Goal: Task Accomplishment & Management: Use online tool/utility

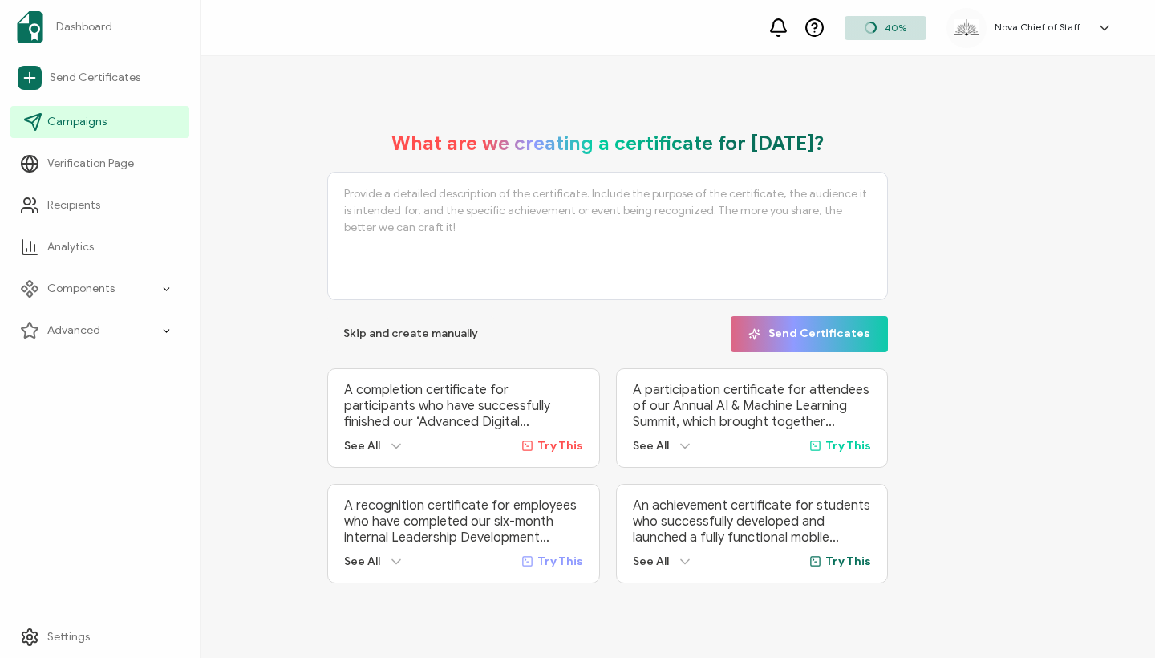
click at [47, 111] on link "Campaigns" at bounding box center [99, 122] width 179 height 32
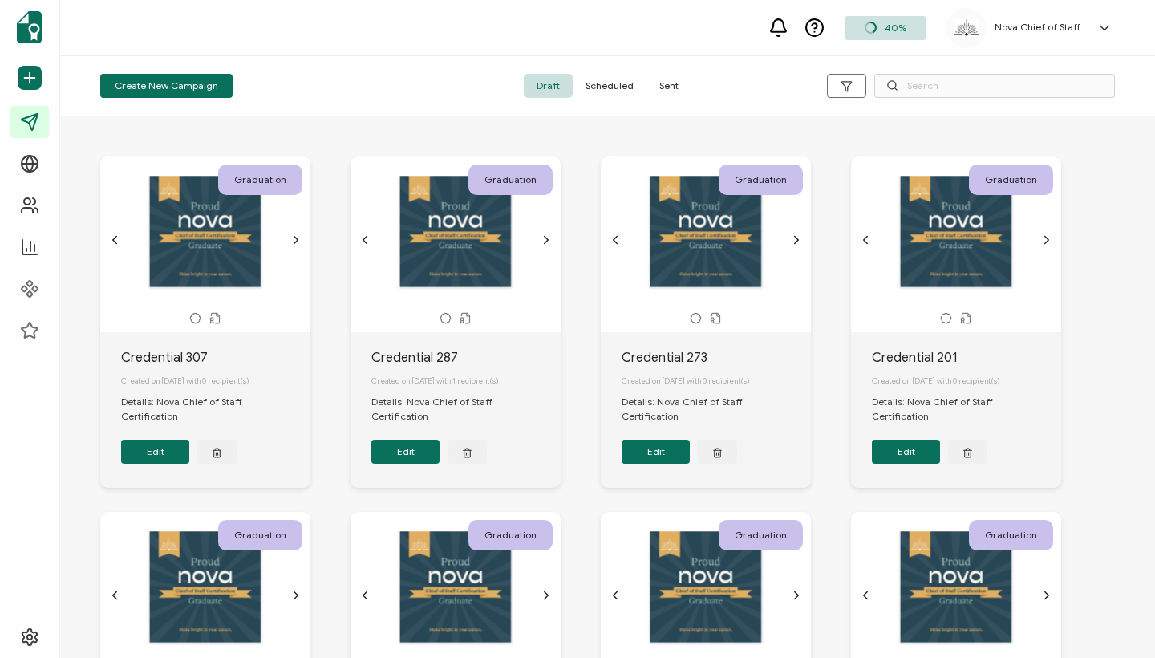
click at [675, 79] on span "Sent" at bounding box center [668, 86] width 45 height 24
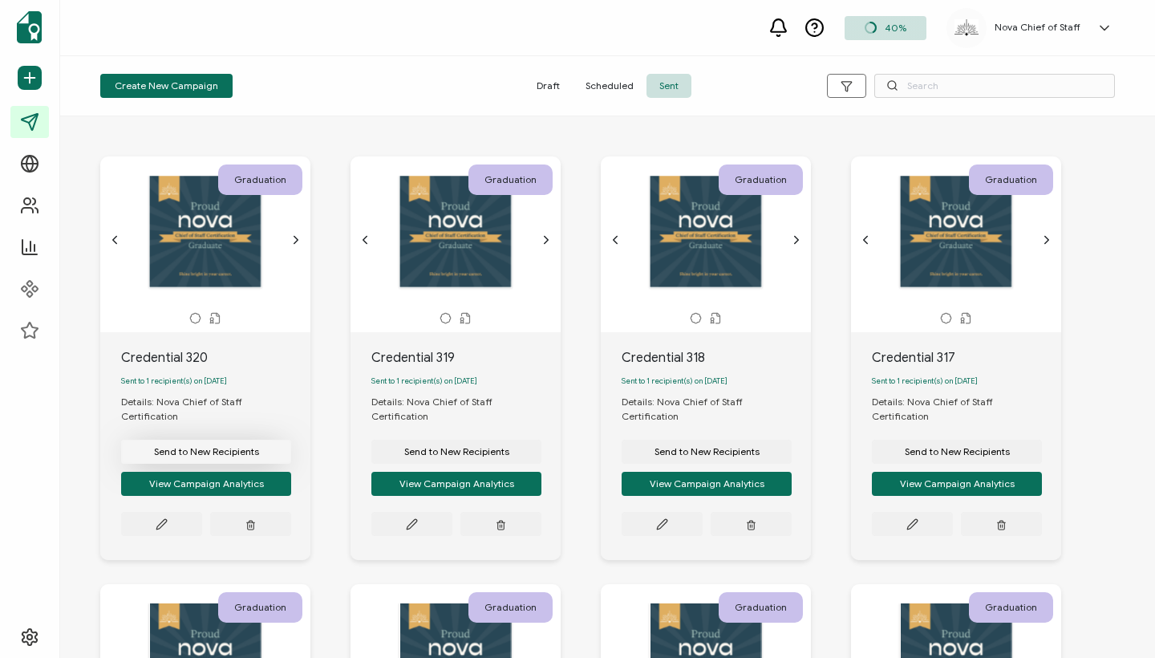
click at [212, 447] on span "Send to New Recipients" at bounding box center [206, 452] width 105 height 10
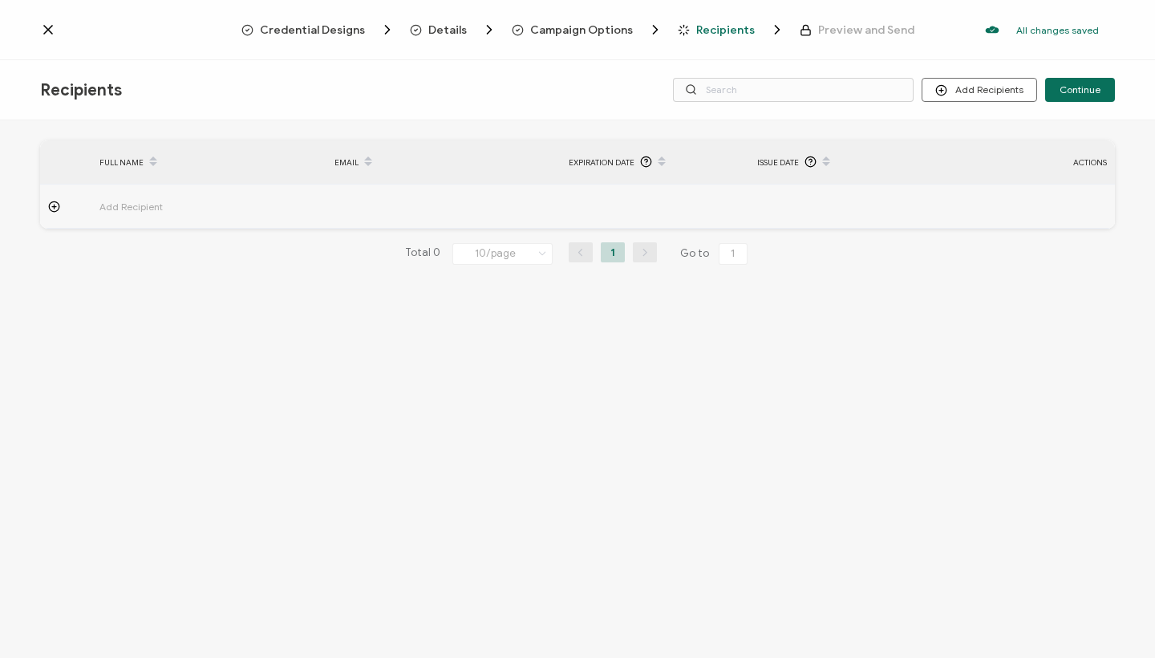
click at [139, 208] on span "Add Recipient" at bounding box center [175, 206] width 152 height 18
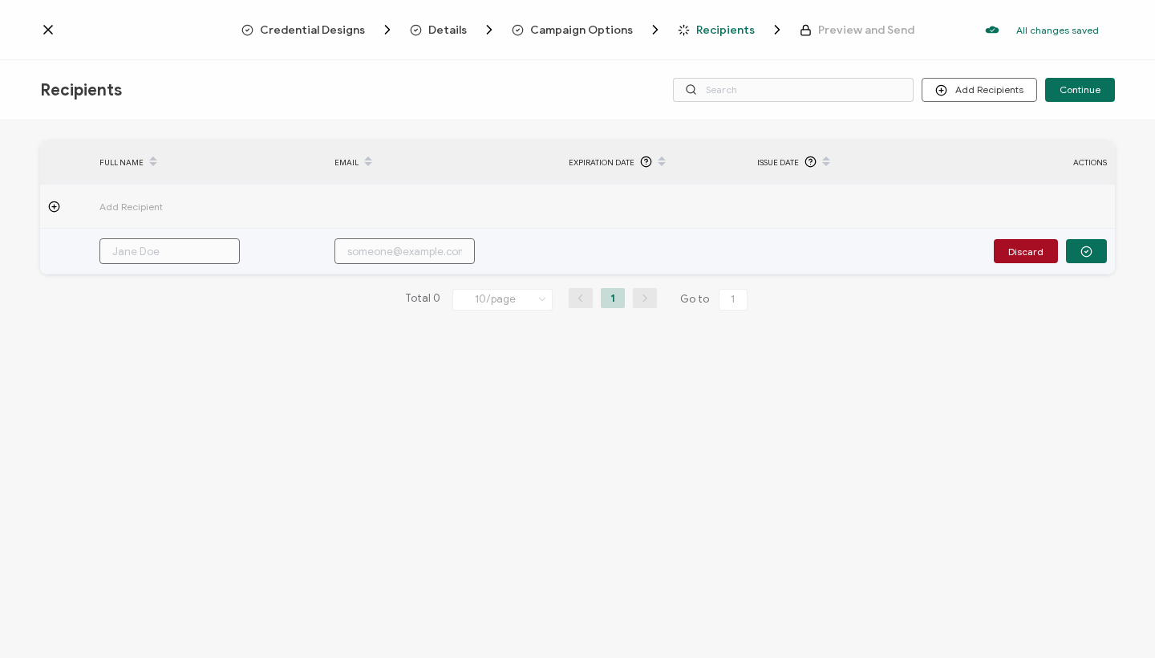
click at [384, 253] on input "text" at bounding box center [404, 251] width 140 height 26
paste input "[EMAIL_ADDRESS][DOMAIN_NAME]"
type input "[EMAIL_ADDRESS][DOMAIN_NAME]"
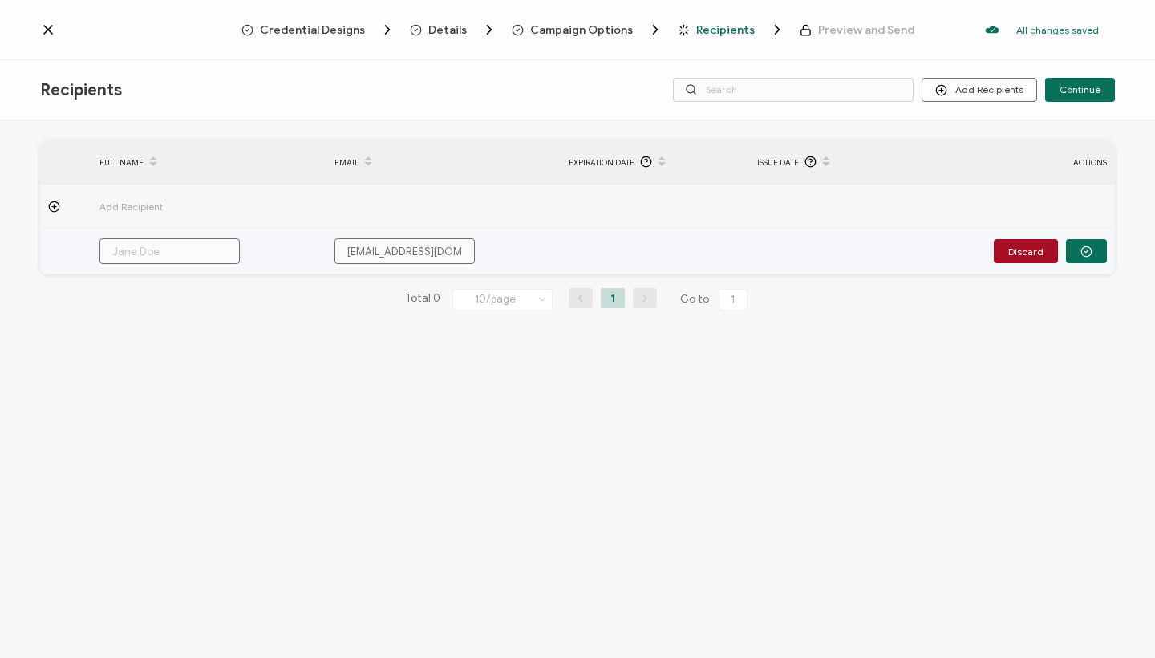
click at [185, 261] on input "text" at bounding box center [169, 251] width 140 height 26
paste input "[PERSON_NAME]"
type input "[PERSON_NAME]"
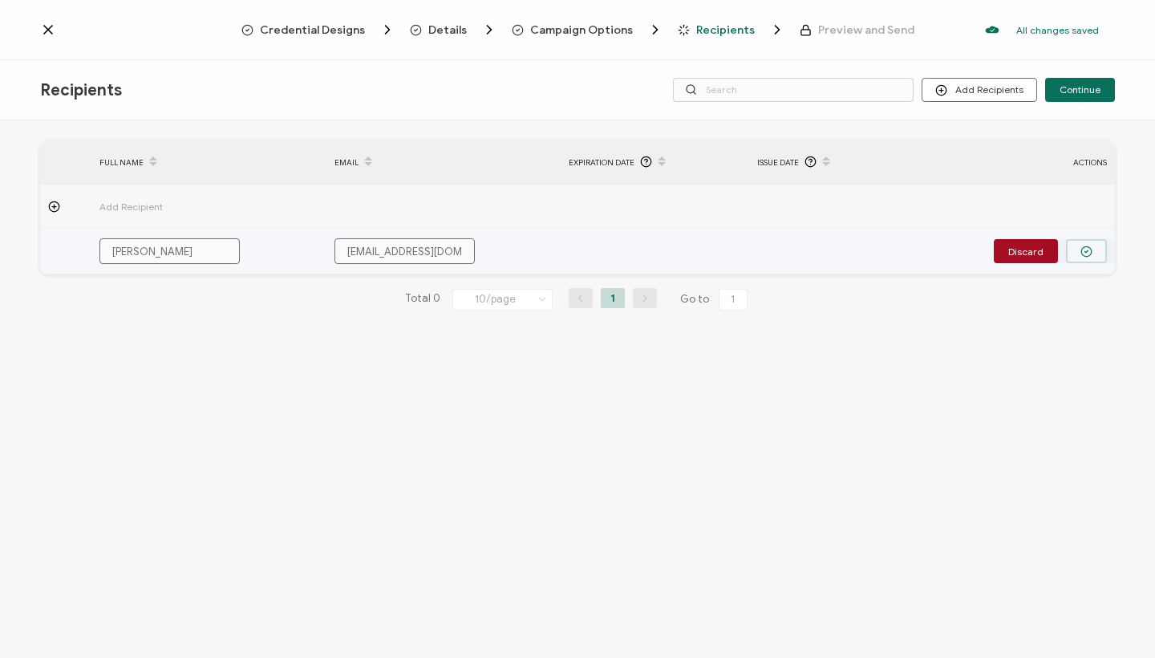
click at [1086, 247] on icon "button" at bounding box center [1086, 251] width 12 height 12
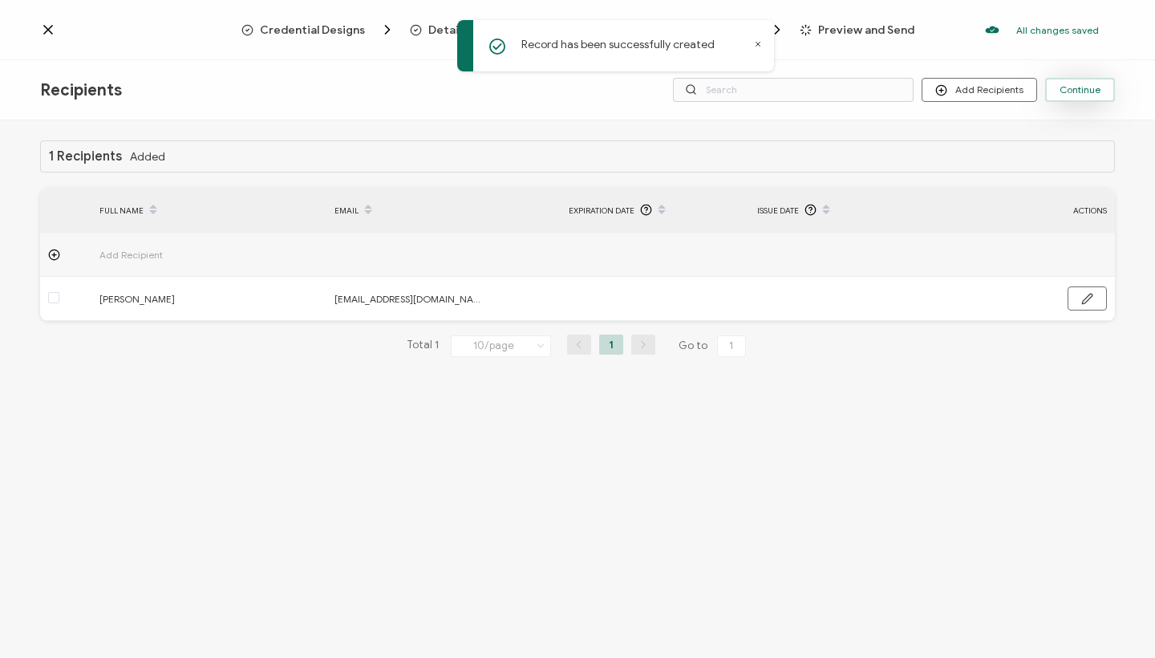
click at [1087, 90] on span "Continue" at bounding box center [1079, 90] width 41 height 10
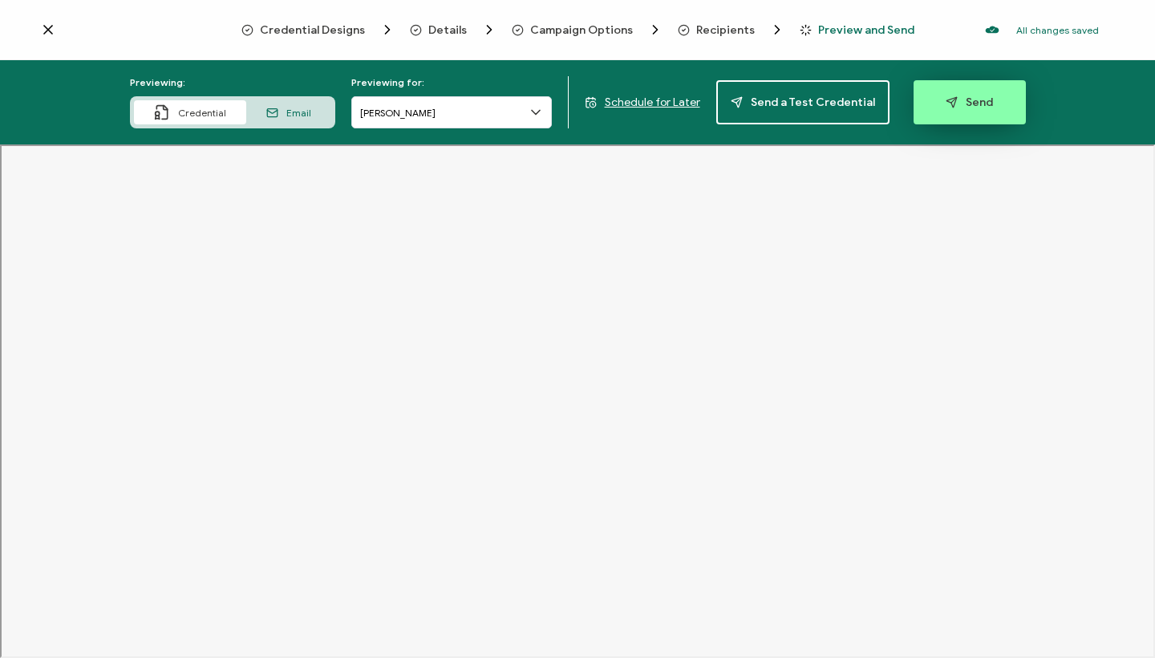
click at [973, 111] on button "Send" at bounding box center [969, 102] width 112 height 44
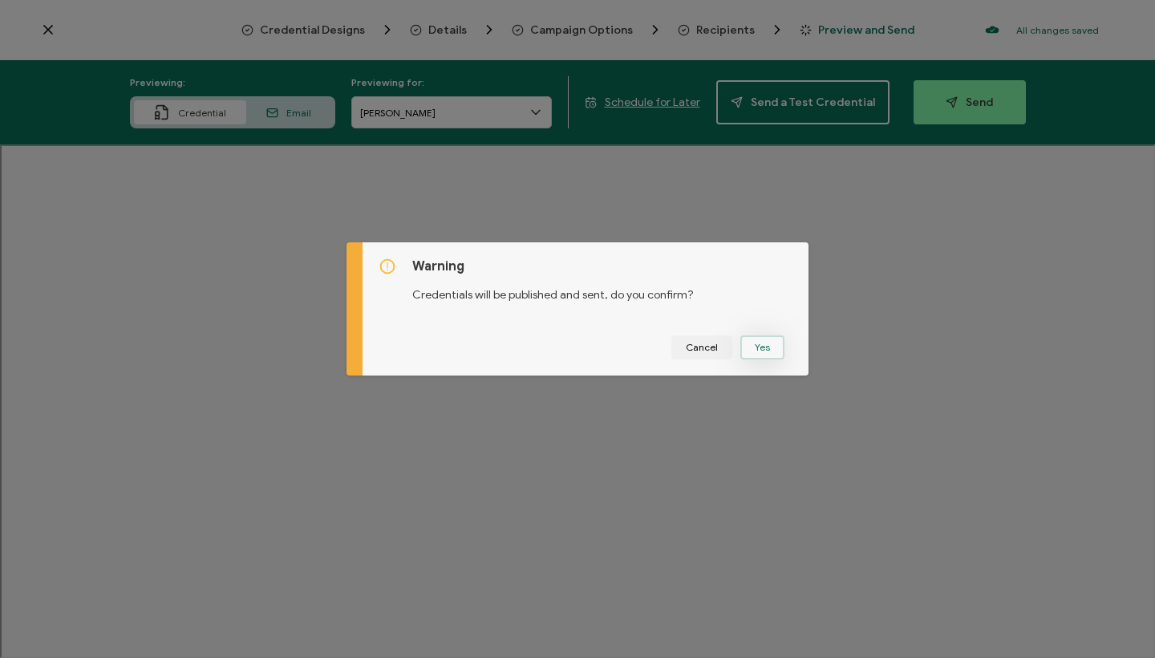
click at [754, 355] on button "Yes" at bounding box center [762, 347] width 44 height 24
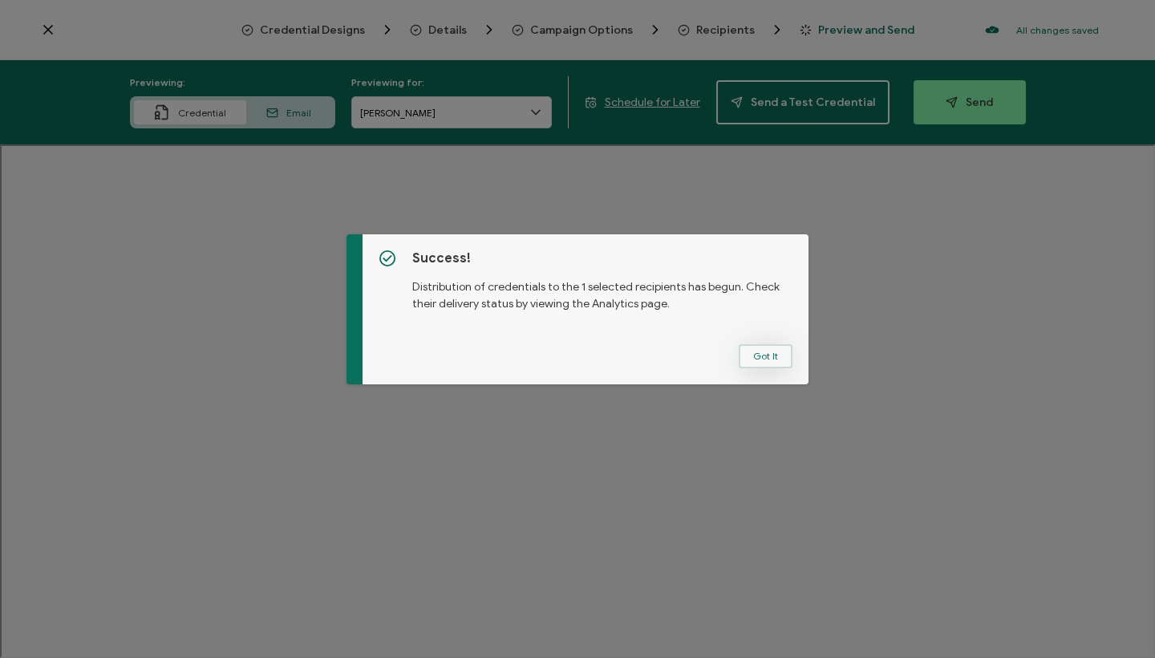
click at [748, 350] on button "Got It" at bounding box center [765, 356] width 54 height 24
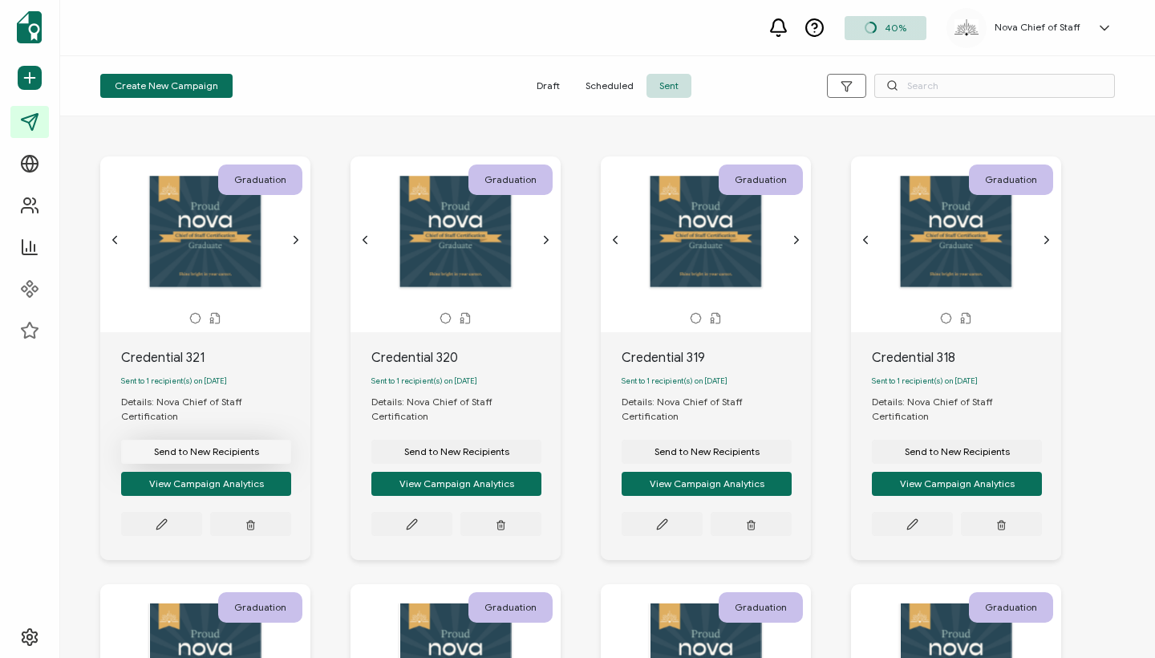
click at [247, 439] on button "Send to New Recipients" at bounding box center [206, 451] width 170 height 24
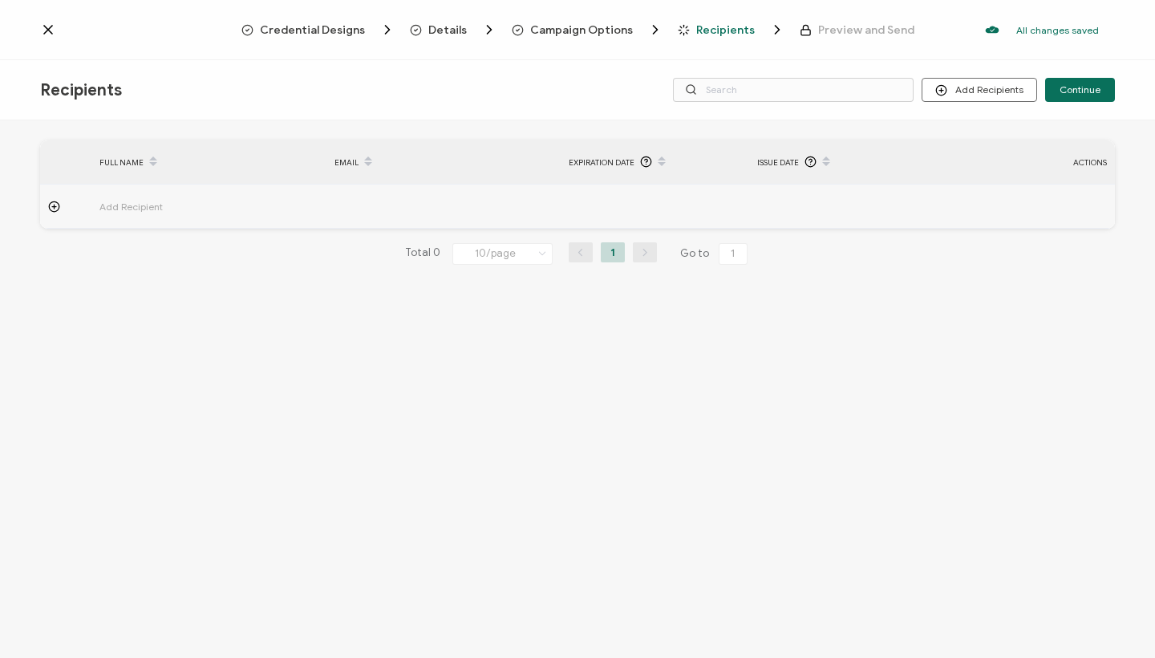
click at [144, 208] on span "Add Recipient" at bounding box center [175, 206] width 152 height 18
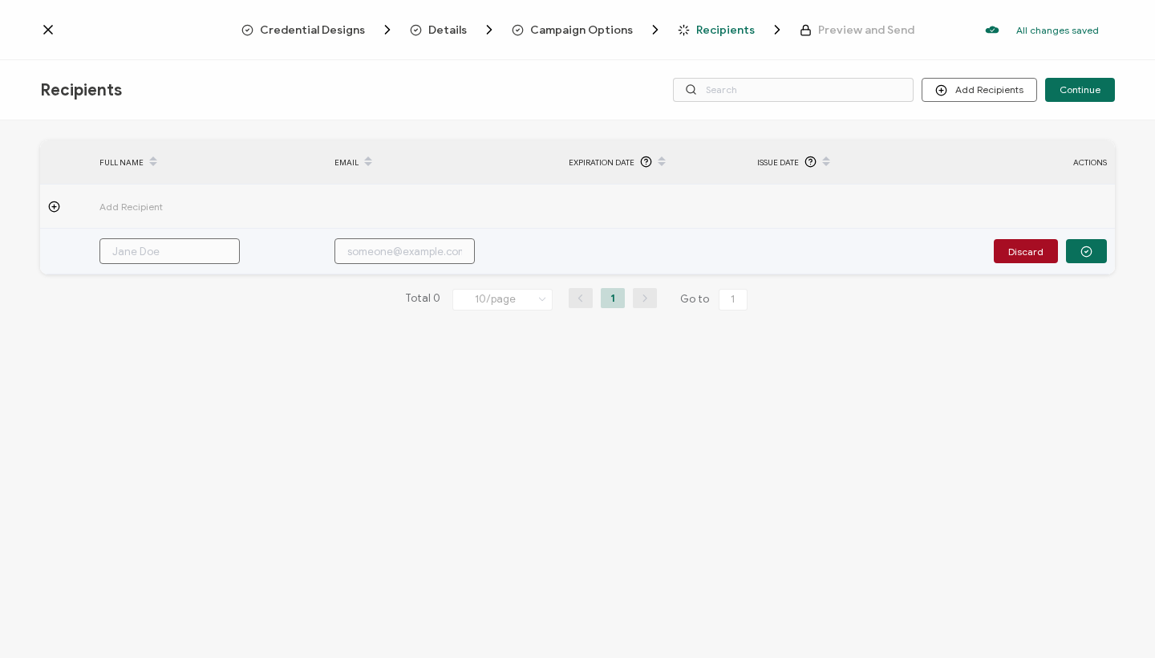
click at [370, 251] on input "text" at bounding box center [404, 251] width 140 height 26
paste input "[EMAIL_ADDRESS][DOMAIN_NAME]"
type input "[EMAIL_ADDRESS][DOMAIN_NAME]"
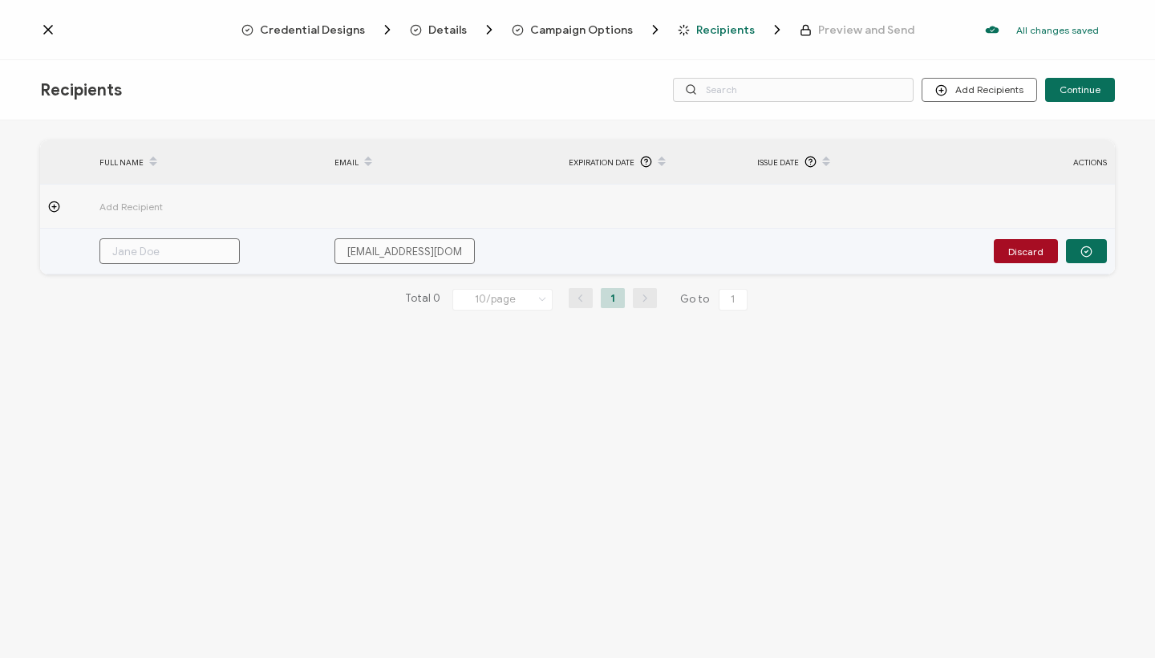
click at [196, 257] on input "text" at bounding box center [169, 251] width 140 height 26
paste input "[PERSON_NAME]"
type input "[PERSON_NAME]"
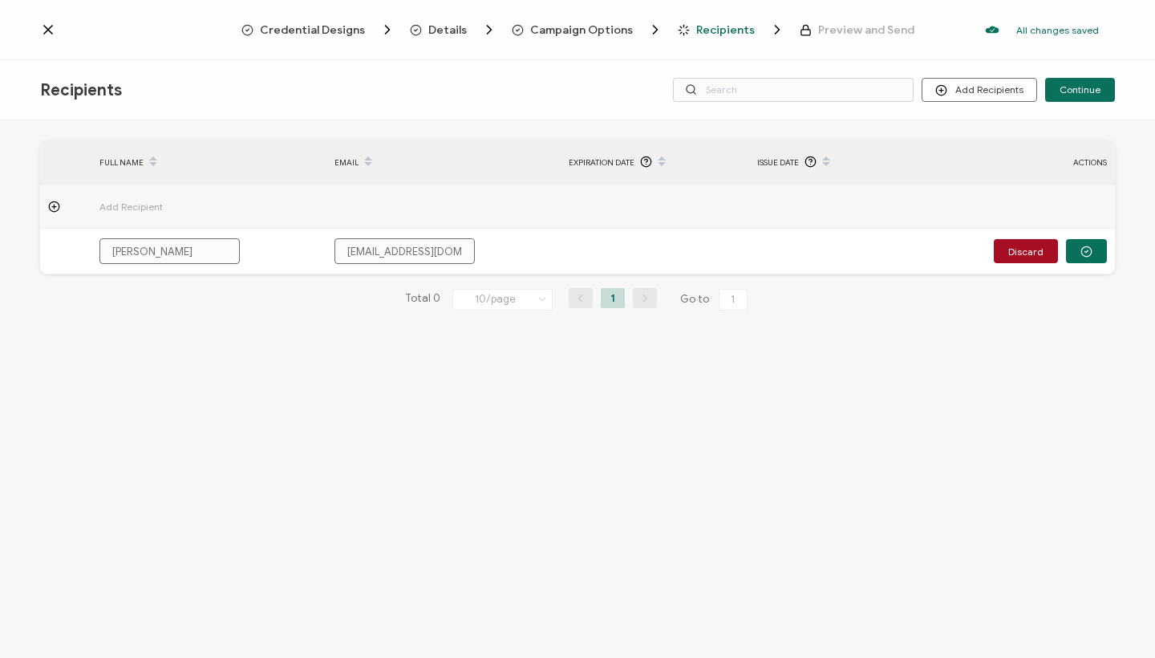
type input "[PERSON_NAME]"
click at [209, 377] on div "FULL NAME EMAIL Expiration Date Issue Date ACTIONS Add Recipient [PERSON_NAME] …" at bounding box center [577, 390] width 1155 height 541
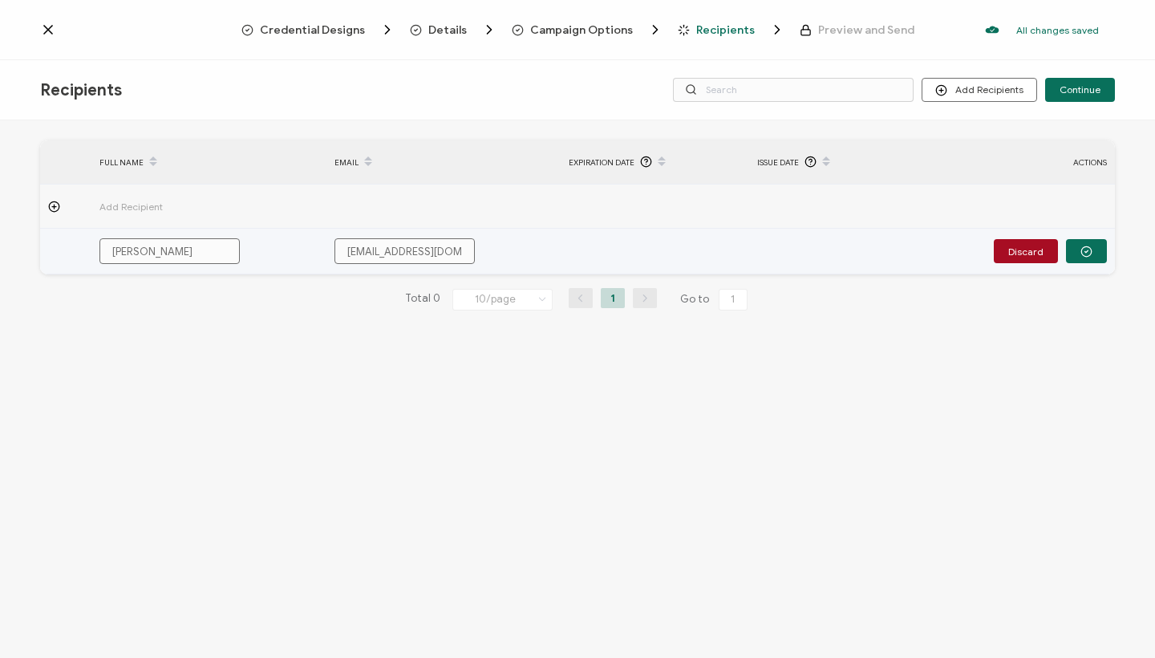
click at [1093, 263] on td "Discard" at bounding box center [1038, 252] width 152 height 46
click at [1091, 253] on icon "button" at bounding box center [1086, 251] width 12 height 12
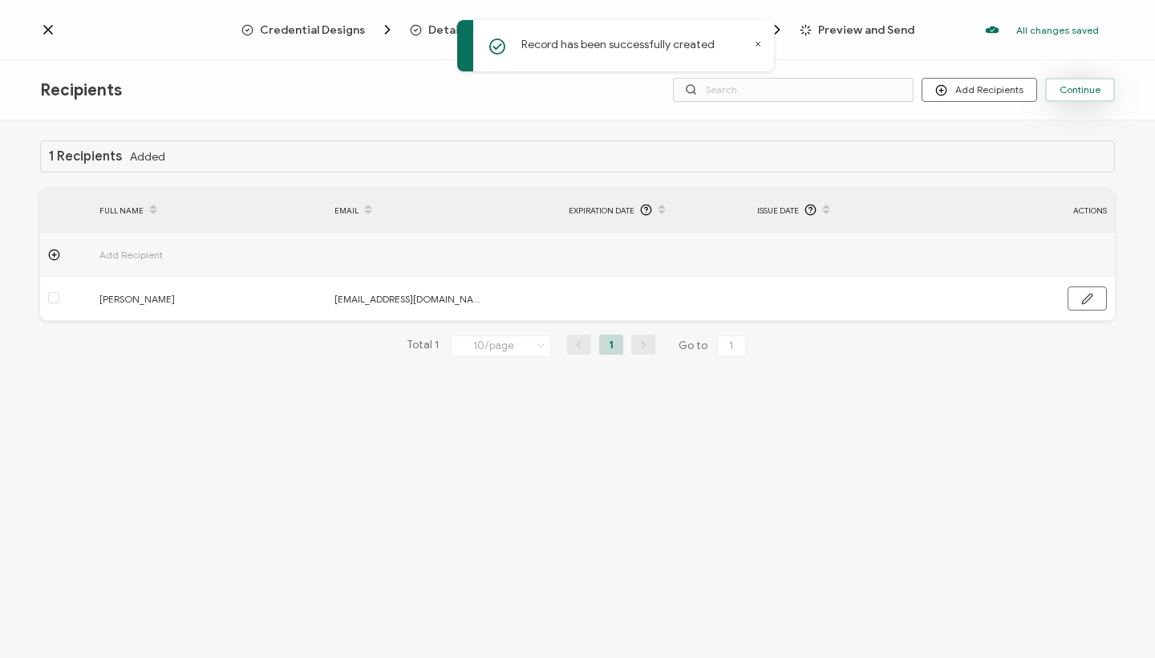
click at [1085, 92] on span "Continue" at bounding box center [1079, 90] width 41 height 10
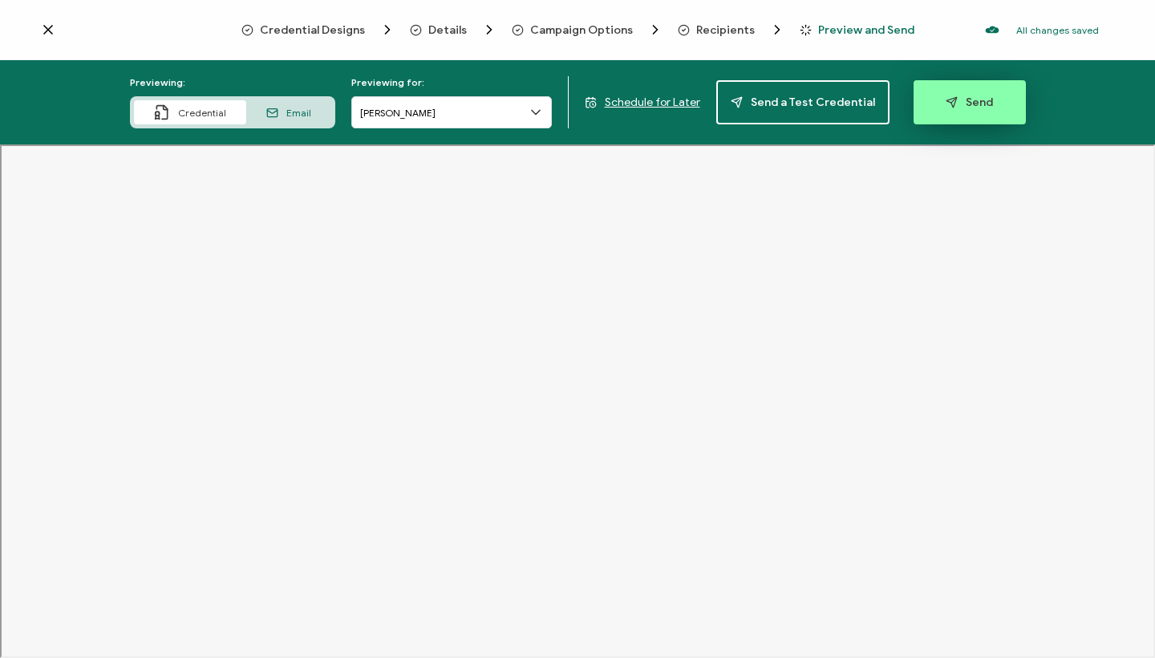
click at [967, 87] on button "Send" at bounding box center [969, 102] width 112 height 44
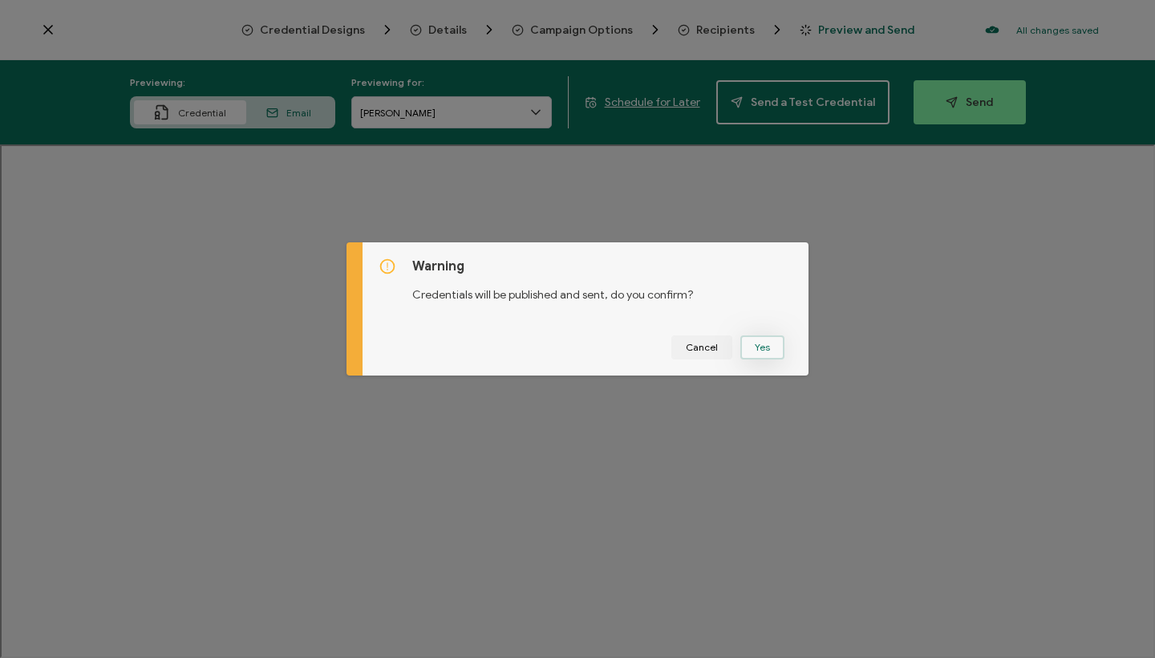
click at [766, 345] on button "Yes" at bounding box center [762, 347] width 44 height 24
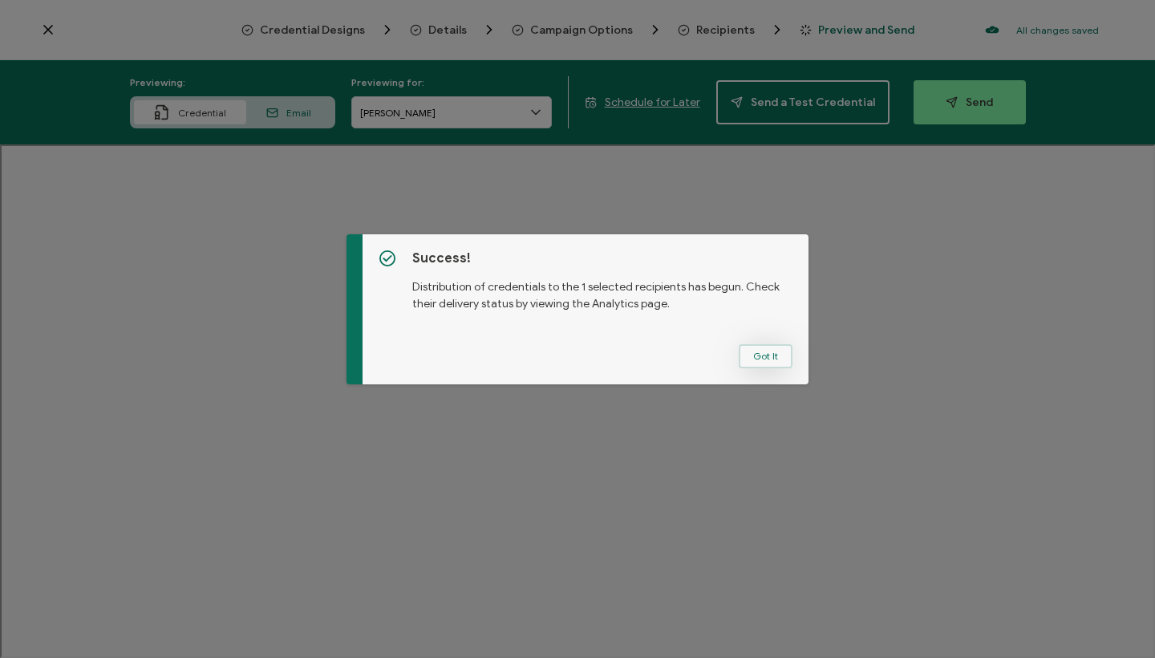
click at [771, 359] on button "Got It" at bounding box center [765, 356] width 54 height 24
